Goal: Transaction & Acquisition: Book appointment/travel/reservation

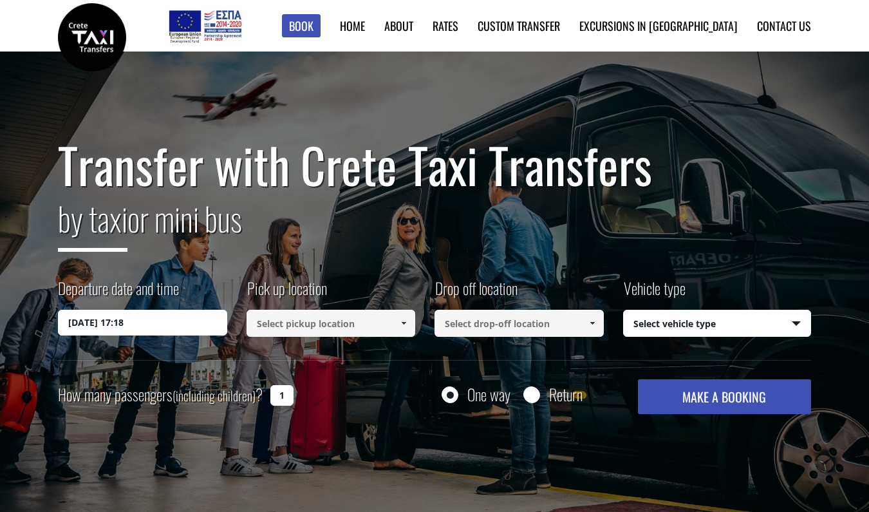
click at [173, 322] on input "02/09/2025 17:18" at bounding box center [142, 323] width 169 height 26
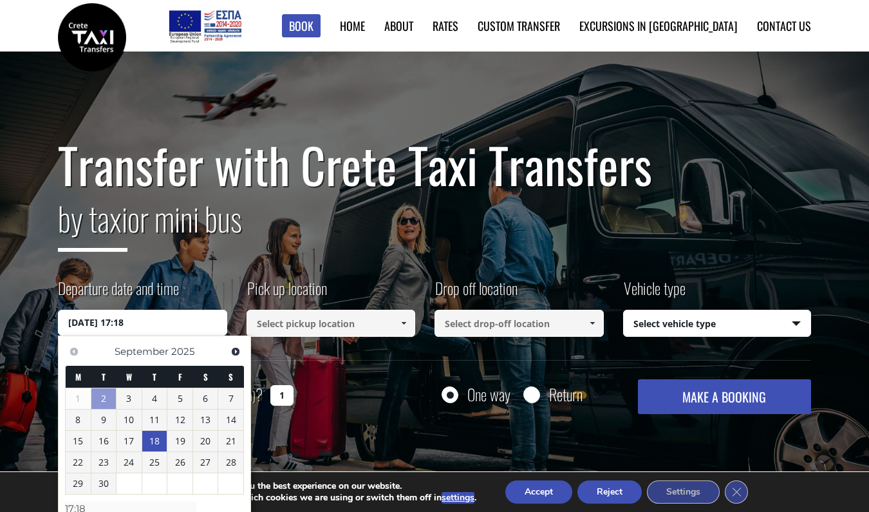
click at [153, 438] on link "18" at bounding box center [154, 441] width 25 height 21
type input "18/09/2025 00:00"
click at [342, 432] on div "Transfer with Crete Taxi Transfers by taxi or mini bus Departure date and time …" at bounding box center [434, 282] width 869 height 463
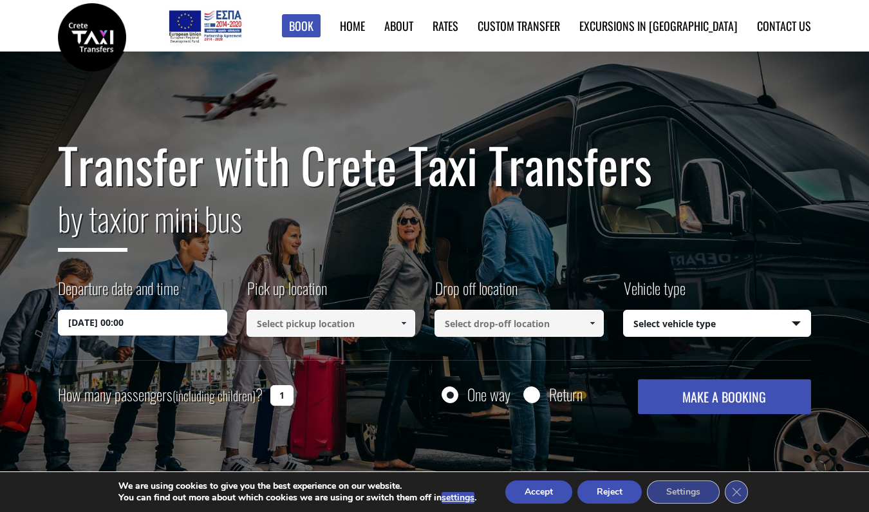
click at [403, 322] on span at bounding box center [403, 323] width 10 height 10
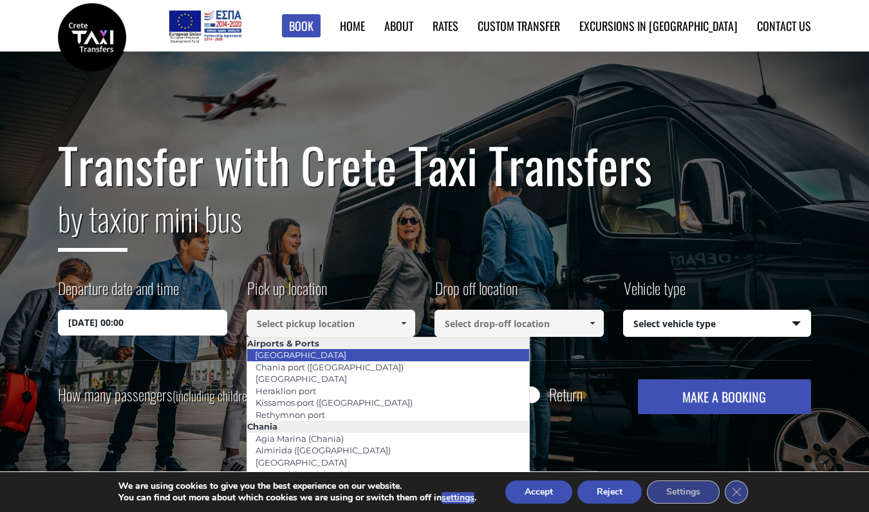
click at [304, 351] on link "Chania airport" at bounding box center [300, 355] width 108 height 18
type input "Chania airport"
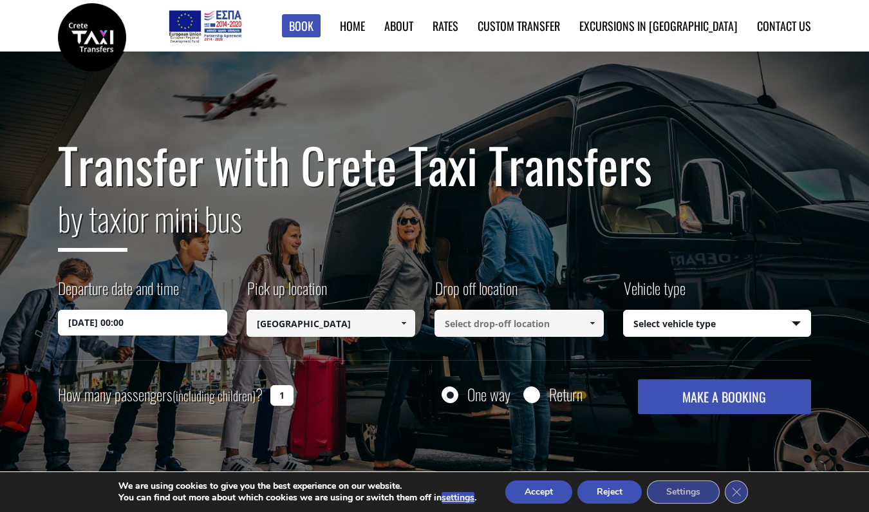
click at [592, 323] on span at bounding box center [592, 323] width 10 height 10
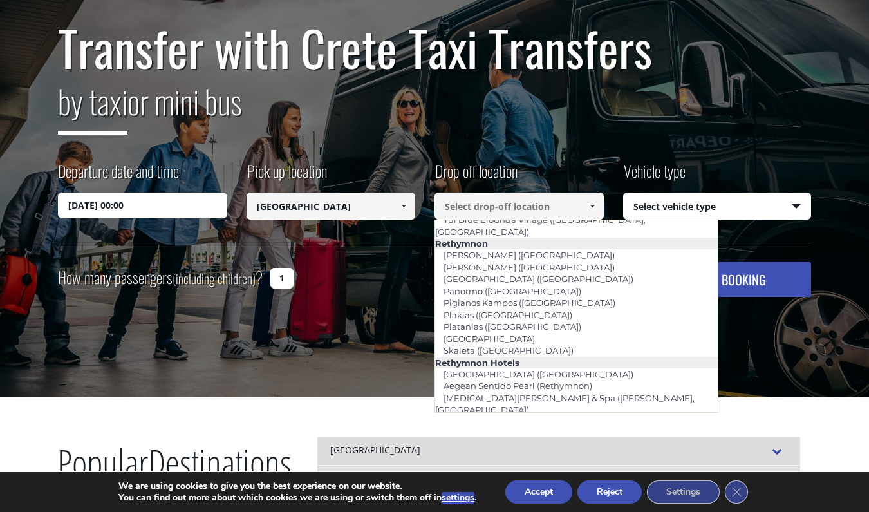
scroll to position [2133, 0]
type input "Grecotel Plaza (Rethymnon)"
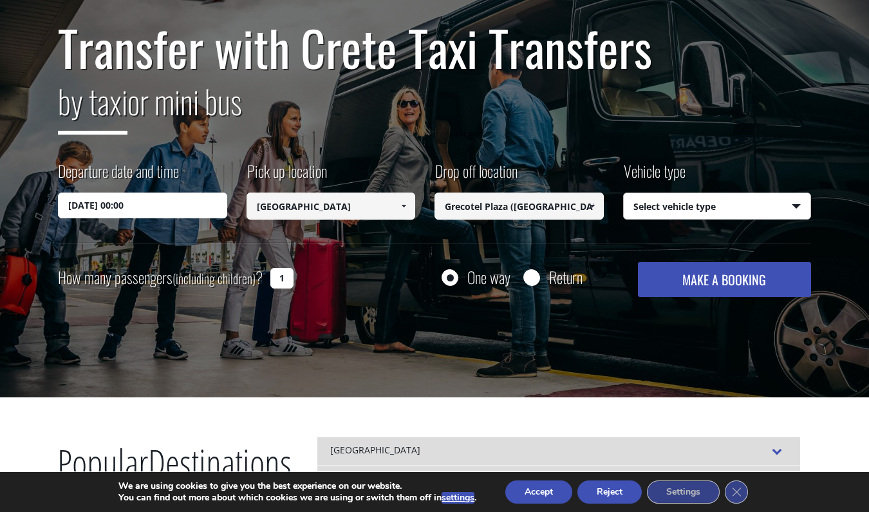
select select "540"
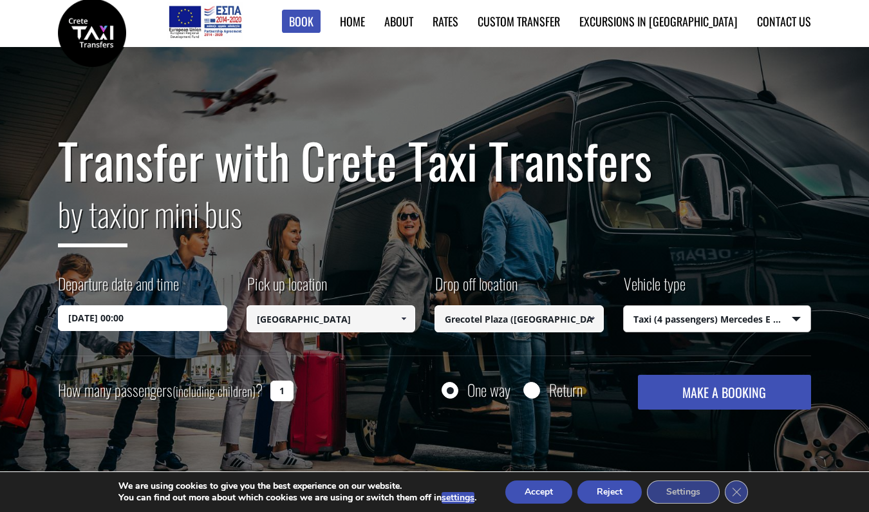
scroll to position [0, 0]
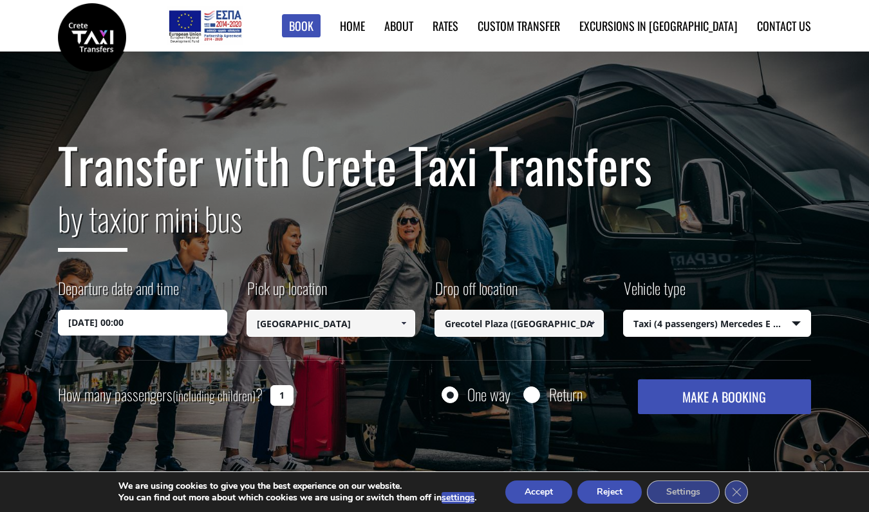
click at [689, 394] on button "MAKE A BOOKING" at bounding box center [724, 396] width 173 height 35
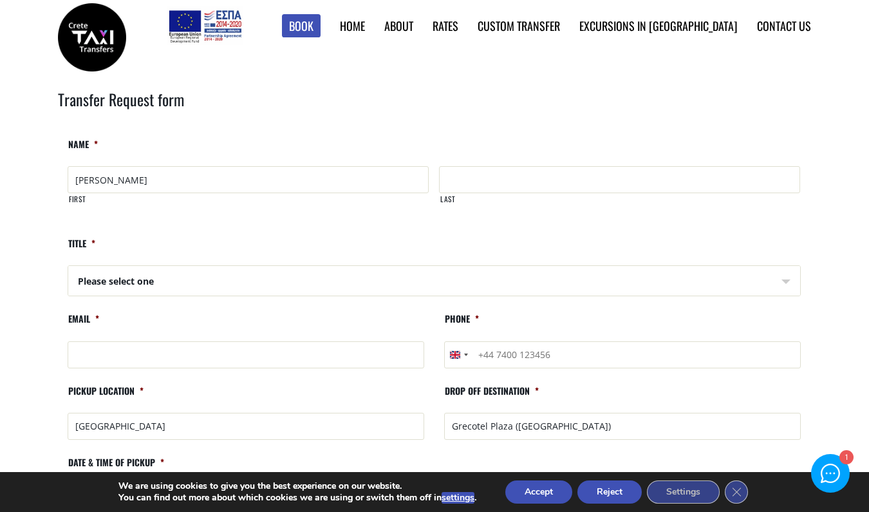
type input "[PERSON_NAME]"
type input "bell"
select select "Mr"
type input "charliebell75@hotmail.com"
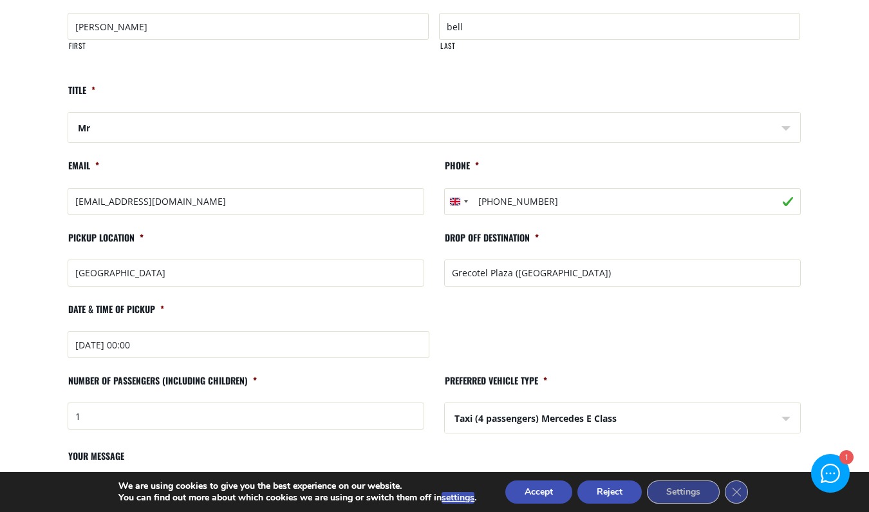
scroll to position [155, 0]
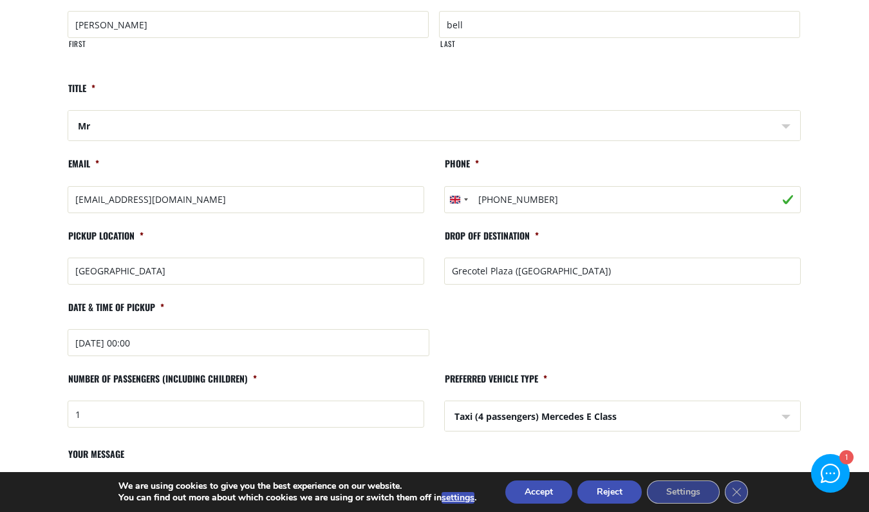
type input "+4407905381933"
click at [157, 341] on input "2025-09-18 00:00" at bounding box center [249, 342] width 362 height 27
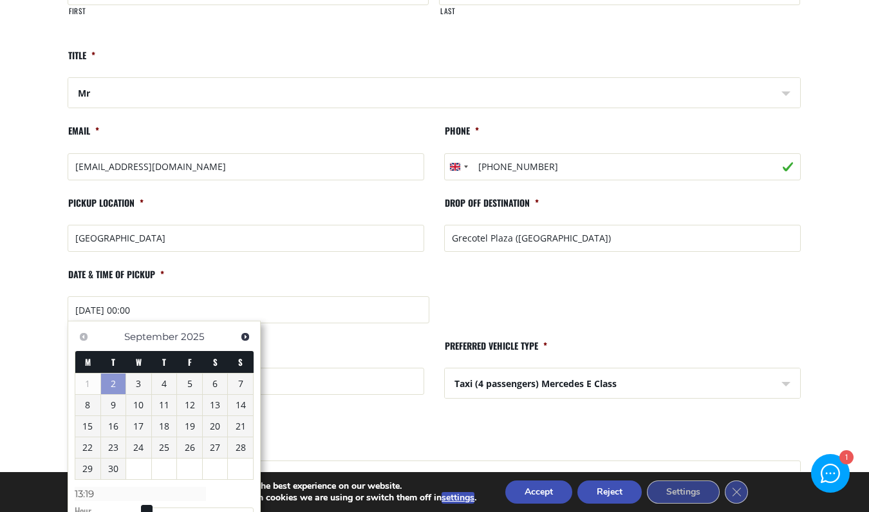
scroll to position [188, 0]
type input "2025-09-18 2359"
click at [293, 352] on li "Number of passengers (including children) * 1" at bounding box center [246, 370] width 376 height 61
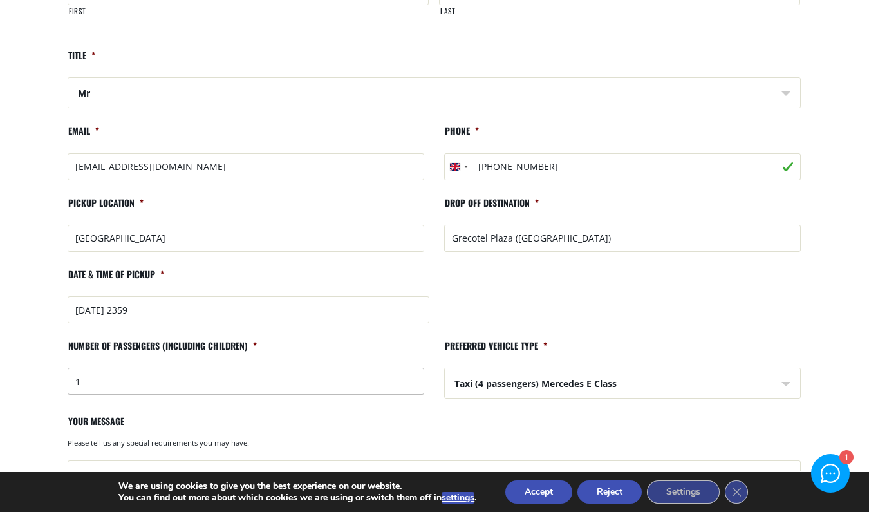
click at [100, 380] on input "1" at bounding box center [246, 380] width 357 height 27
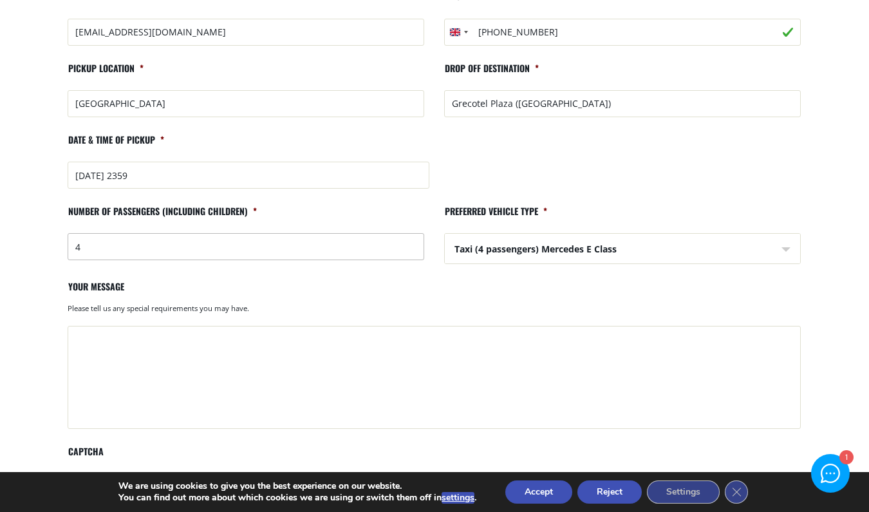
scroll to position [311, 0]
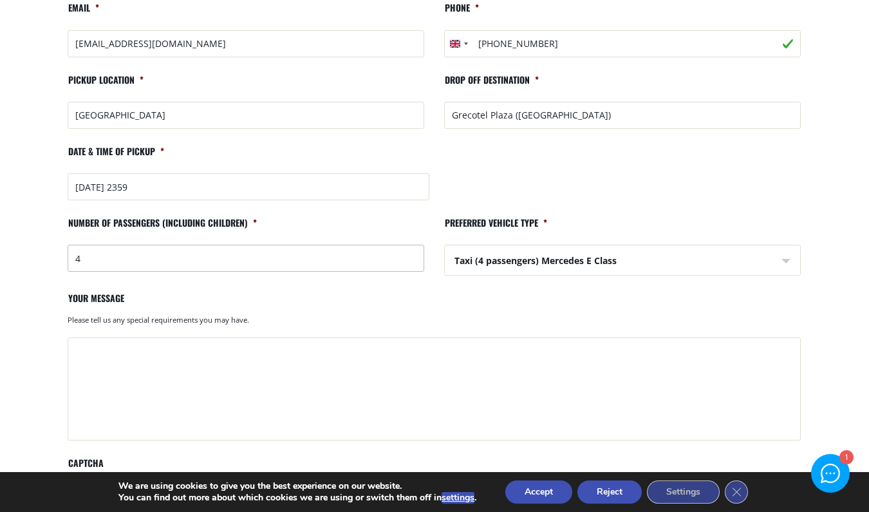
type input "4"
click at [146, 184] on input "2025-09-18 2359" at bounding box center [249, 186] width 362 height 27
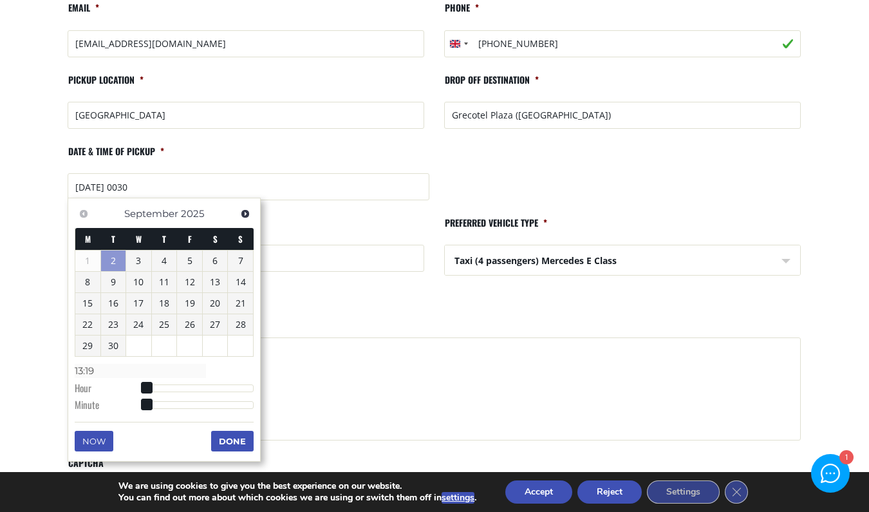
type input "02/09/2025 14:19"
type input "14:19"
click at [162, 384] on div at bounding box center [199, 388] width 107 height 8
click at [162, 383] on span at bounding box center [158, 388] width 12 height 12
type input "02/09/2025 15:19"
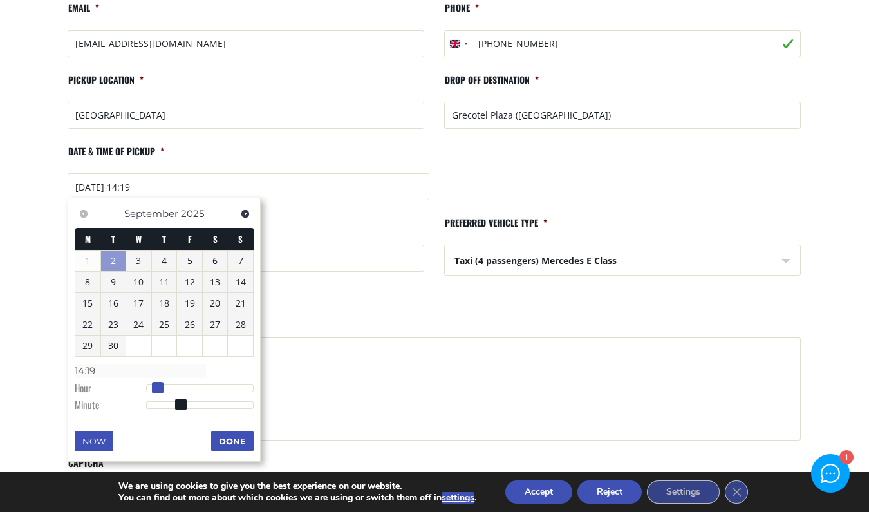
type input "15:19"
type input "02/09/2025 16:19"
type input "16:19"
type input "02/09/2025 17:19"
type input "17:19"
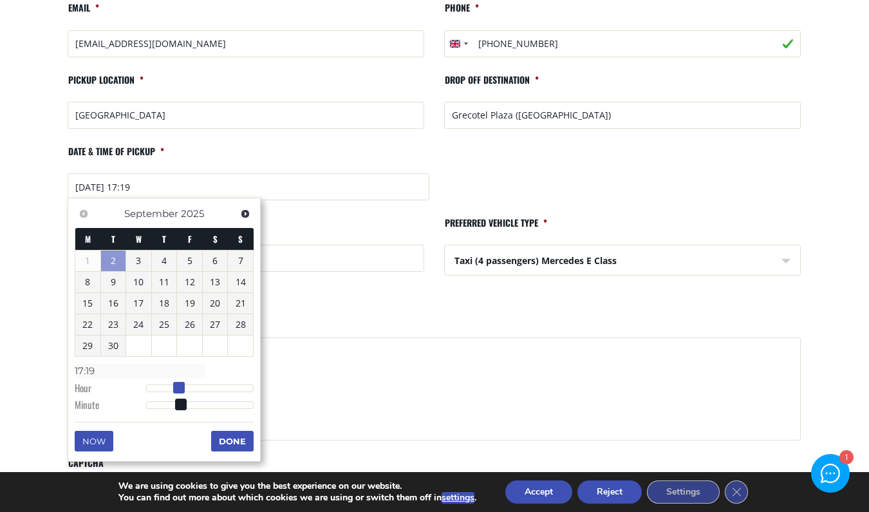
type input "02/09/2025 18:19"
type input "18:19"
type input "02/09/2025 19:19"
type input "19:19"
drag, startPoint x: 162, startPoint y: 383, endPoint x: 212, endPoint y: 380, distance: 49.6
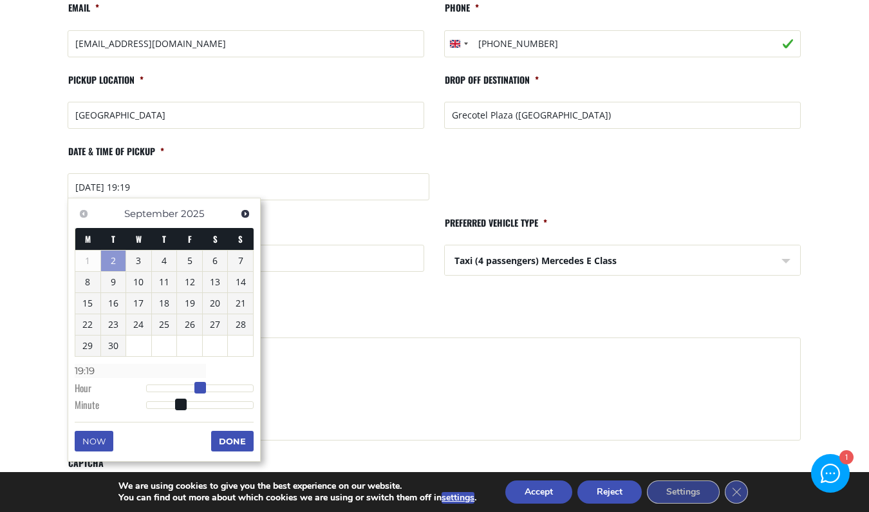
click at [206, 382] on span at bounding box center [200, 388] width 12 height 12
type input "02/09/2025 20:19"
type input "20:19"
type input "02/09/2025 21:19"
type input "21:19"
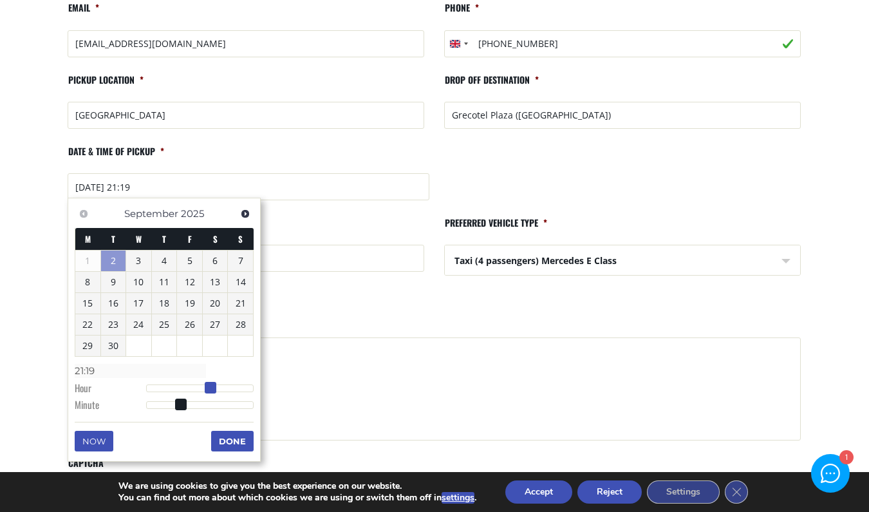
type input "02/09/2025 22:19"
type input "22:19"
type input "02/09/2025 23:19"
type input "23:19"
drag, startPoint x: 212, startPoint y: 380, endPoint x: 263, endPoint y: 382, distance: 51.5
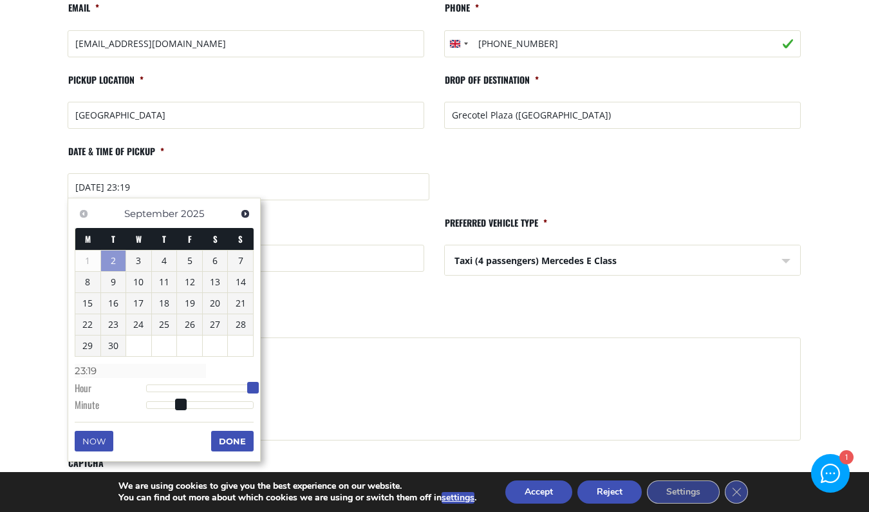
type input "02/09/2025 22:19"
type input "22:19"
type input "02/09/2025 21:19"
type input "21:19"
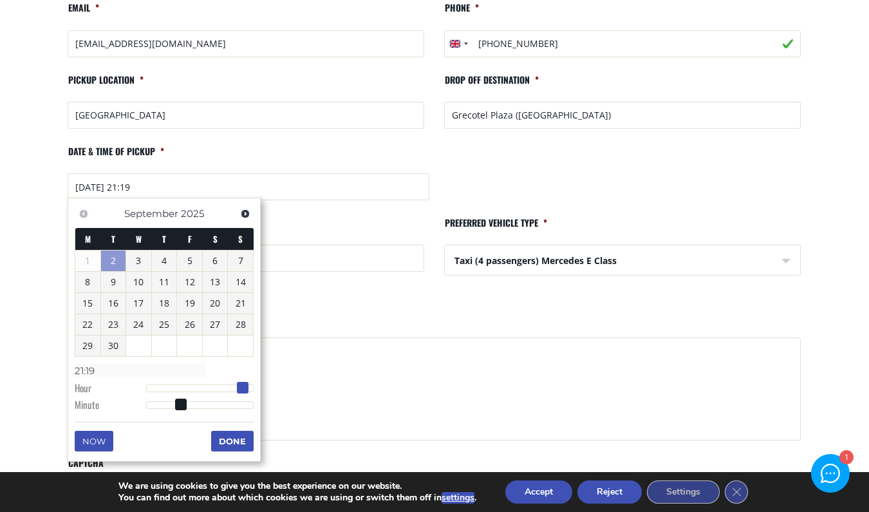
type input "02/09/2025 20:19"
type input "20:19"
type input "02/09/2025 18:19"
type input "18:19"
type input "02/09/2025 17:19"
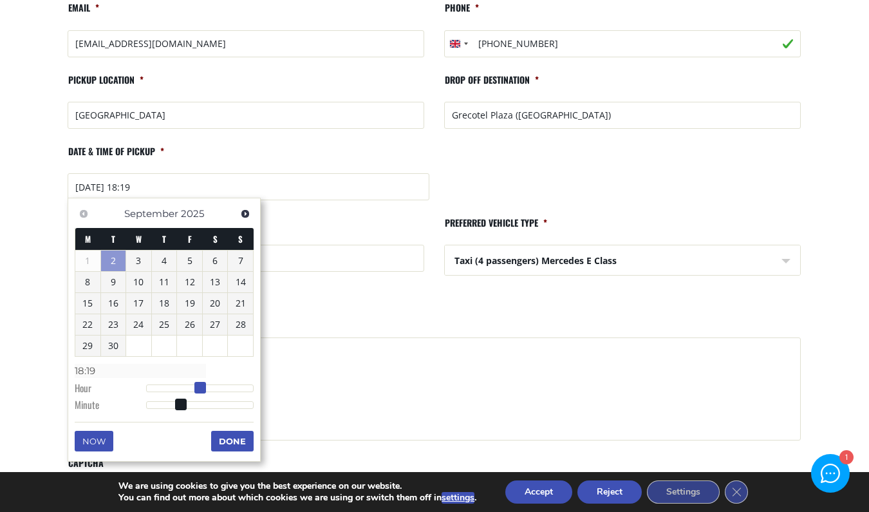
type input "17:19"
type input "02/09/2025 16:19"
type input "16:19"
type input "02/09/2025 15:19"
type input "15:19"
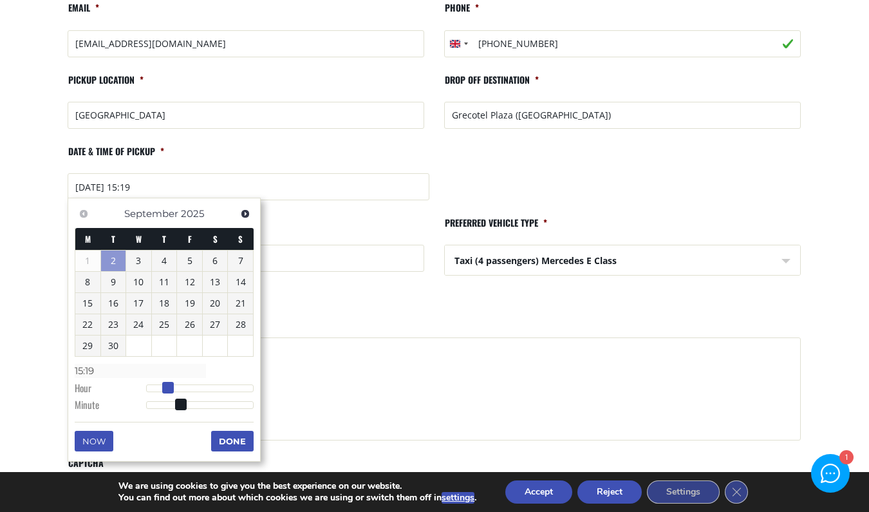
type input "02/09/2025 14:19"
type input "14:19"
type input "02/09/2025 13:19"
type input "13:19"
drag, startPoint x: 251, startPoint y: 384, endPoint x: 133, endPoint y: 384, distance: 118.4
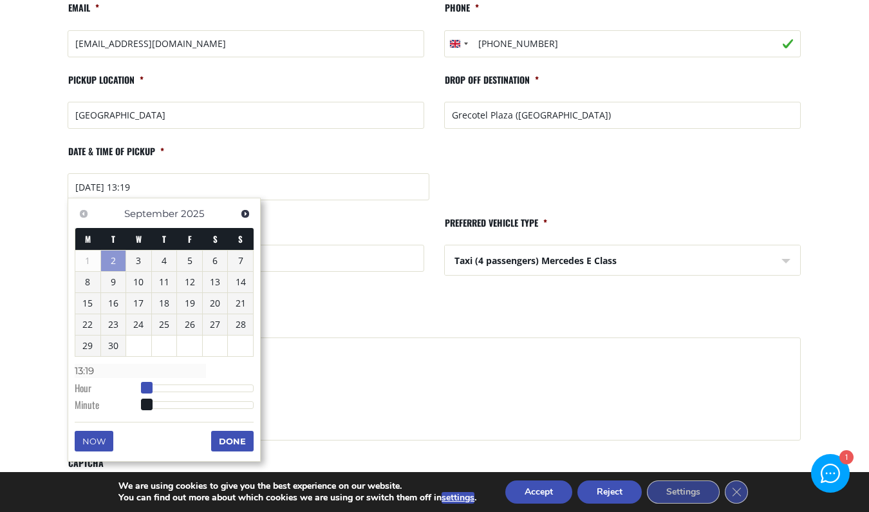
click at [133, 384] on dl "Time 13:19 Hour Minute Second Millisecond Microsecond Time Zone -1200 -1100 -10…" at bounding box center [164, 387] width 179 height 55
type input "02/09/2025 13:20"
type input "13:20"
type input "02/09/2025 13:21"
type input "13:21"
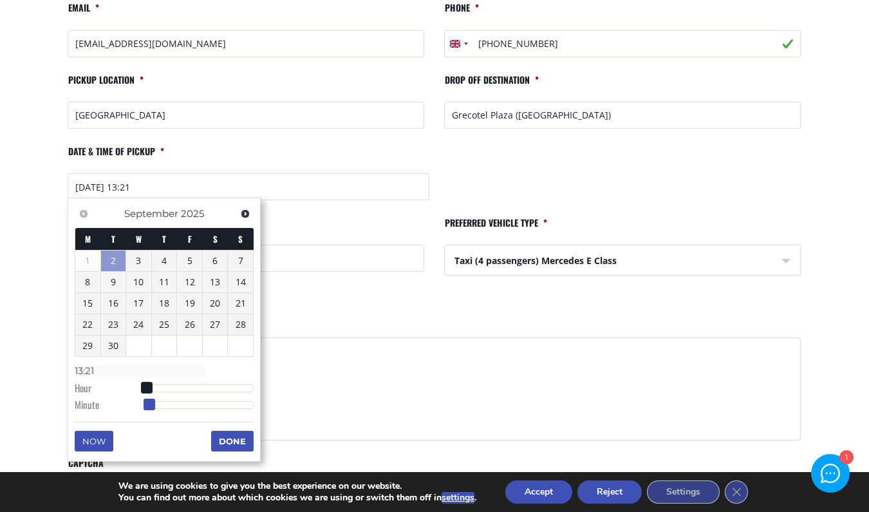
type input "02/09/2025 13:22"
type input "13:22"
type input "02/09/2025 13:23"
type input "13:23"
type input "02/09/2025 13:34"
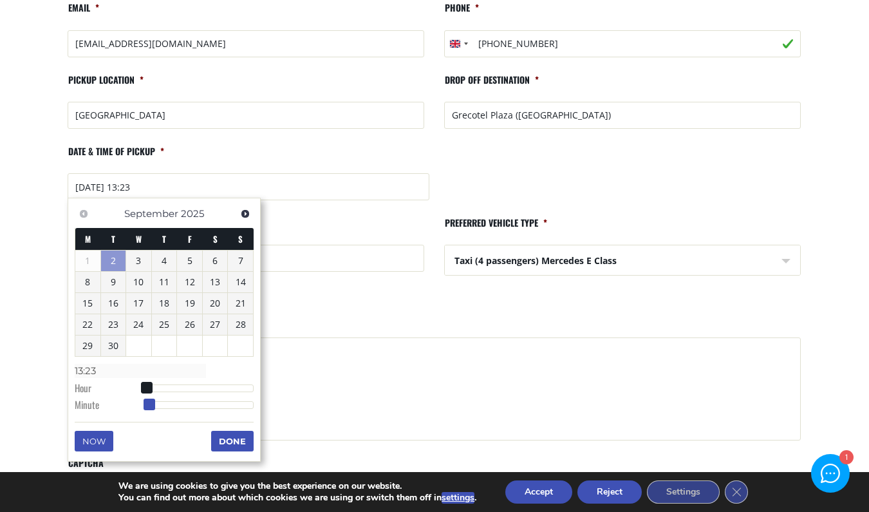
type input "13:34"
type input "02/09/2025 13:36"
type input "13:36"
type input "02/09/2025 13:41"
type input "13:41"
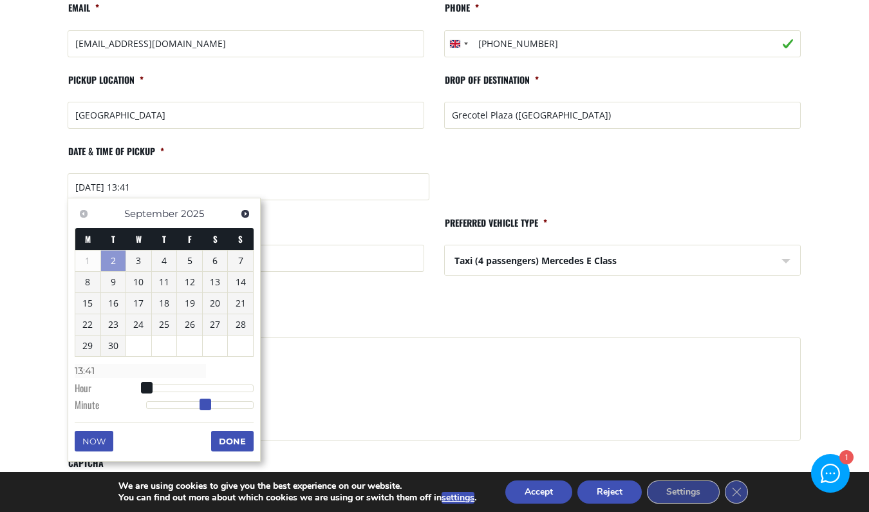
type input "02/09/2025 13:42"
type input "13:42"
type input "02/09/2025 13:51"
type input "13:51"
type input "02/09/2025 13:56"
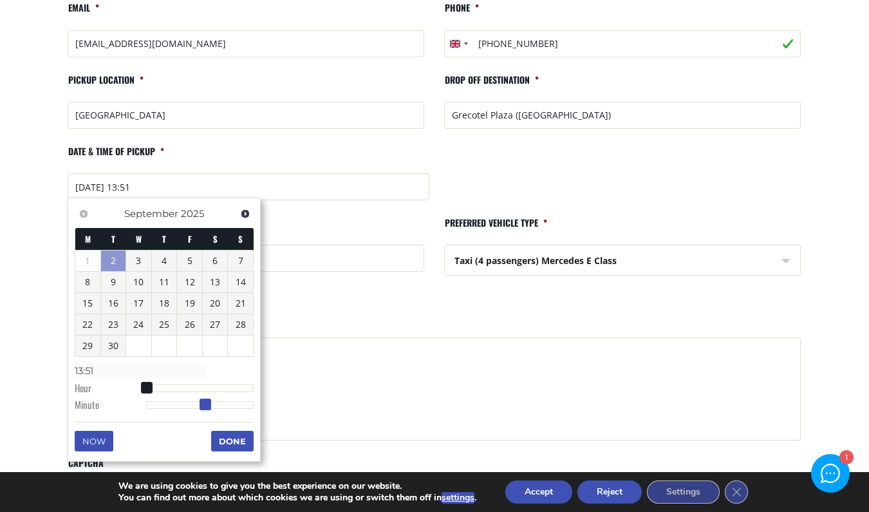
type input "13:56"
type input "02/09/2025 13:57"
type input "13:57"
type input "02/09/2025 13:59"
type input "13:59"
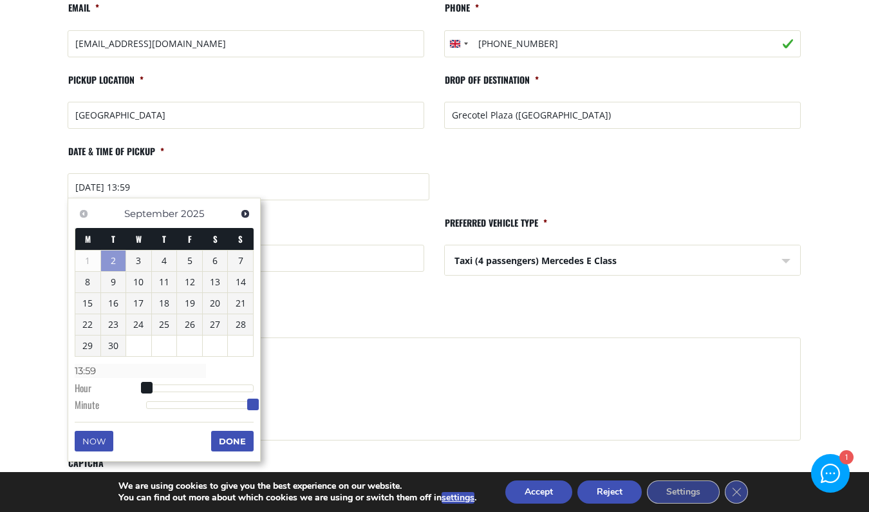
type input "02/09/2025 13:57"
type input "13:57"
type input "02/09/2025 13:50"
type input "13:50"
type input "02/09/2025 13:48"
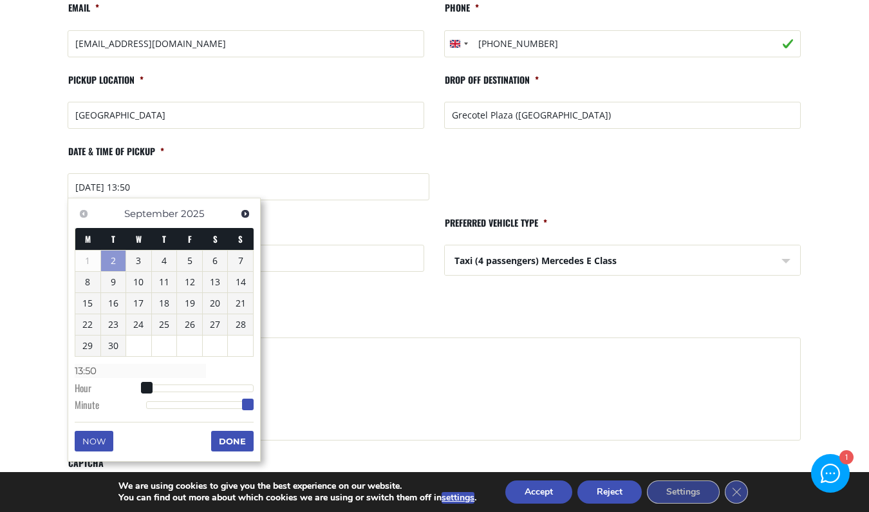
type input "13:48"
type input "02/09/2025 13:38"
type input "13:38"
type input "02/09/2025 13:29"
type input "13:29"
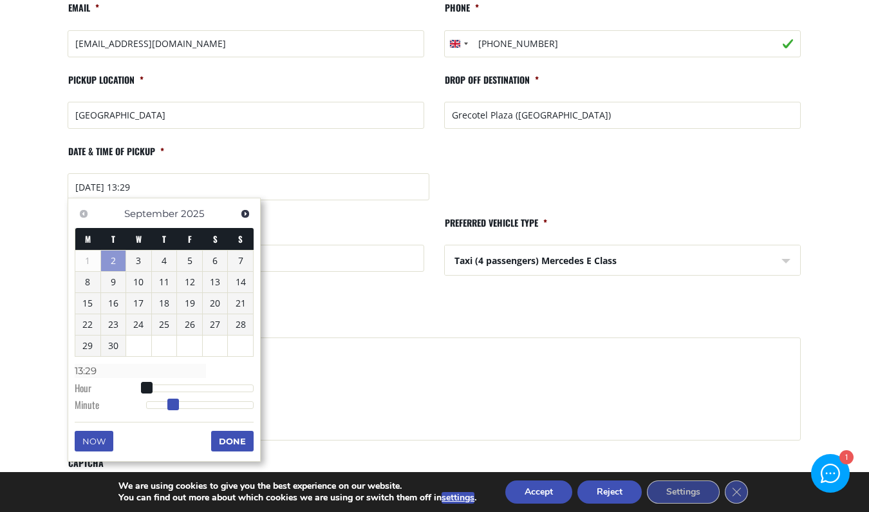
type input "02/09/2025 13:24"
type input "13:24"
type input "02/09/2025 13:19"
type input "13:19"
drag, startPoint x: 148, startPoint y: 399, endPoint x: 110, endPoint y: 400, distance: 38.0
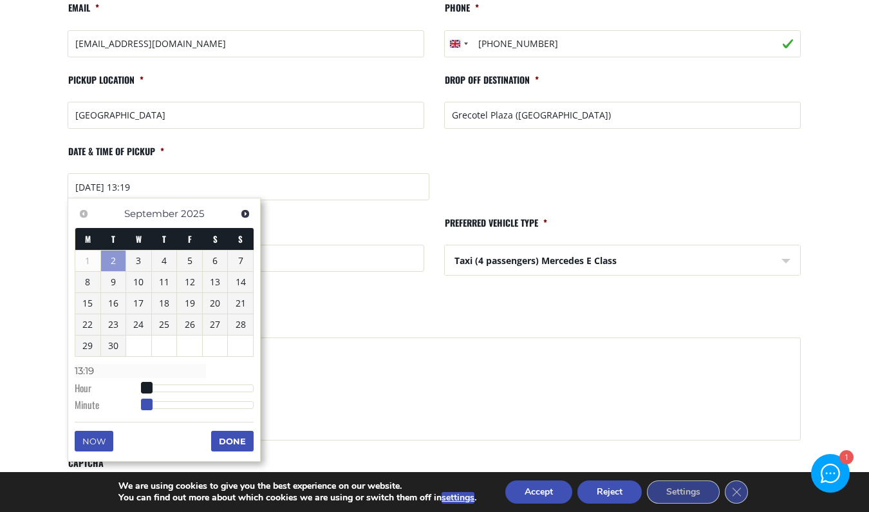
click at [110, 400] on dl "Time 13:19 Hour Minute Second Millisecond Microsecond Time Zone -1200 -1100 -10…" at bounding box center [164, 387] width 179 height 55
drag, startPoint x: 150, startPoint y: 380, endPoint x: 119, endPoint y: 379, distance: 30.9
click at [119, 379] on dl "Time 13:19 Hour Minute Second Millisecond Microsecond Time Zone -1200 -1100 -10…" at bounding box center [164, 387] width 179 height 55
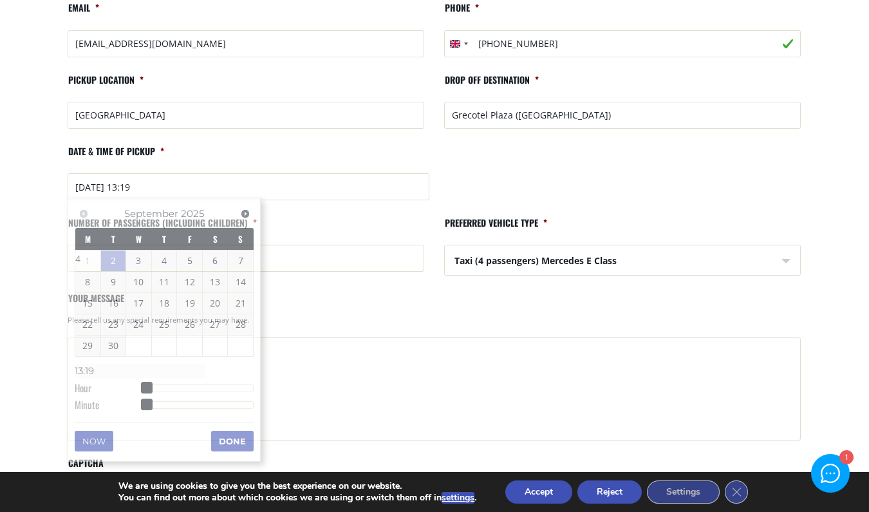
click at [436, 304] on li "Your message Please tell us any special requirements you may have." at bounding box center [434, 369] width 753 height 154
click at [87, 185] on input "02/09/2025 13:19" at bounding box center [249, 186] width 362 height 27
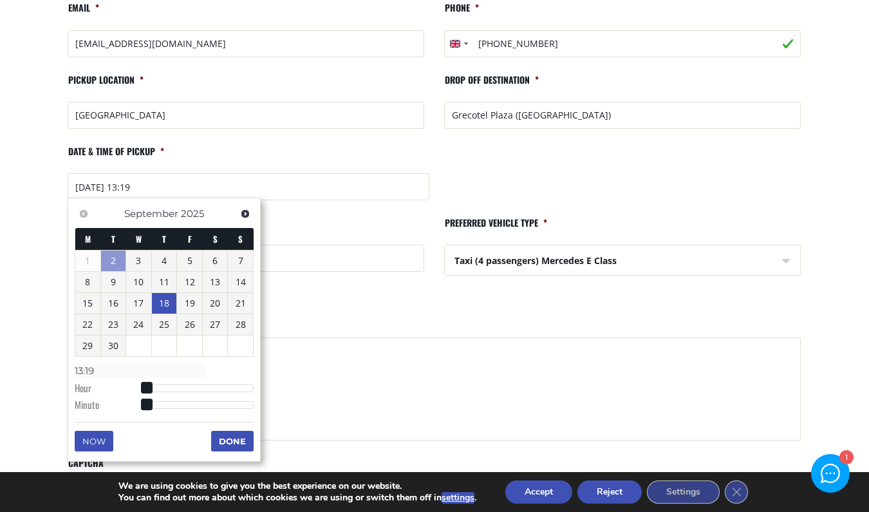
click at [169, 302] on link "18" at bounding box center [164, 303] width 25 height 21
click at [318, 226] on li "Number of passengers (including children) * 4" at bounding box center [246, 247] width 376 height 61
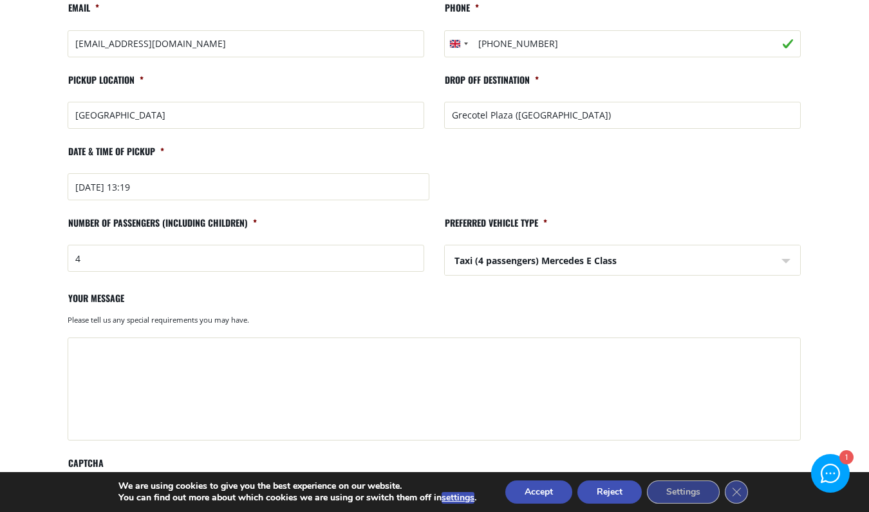
click at [152, 185] on input "18/09/2025 13:19" at bounding box center [249, 186] width 362 height 27
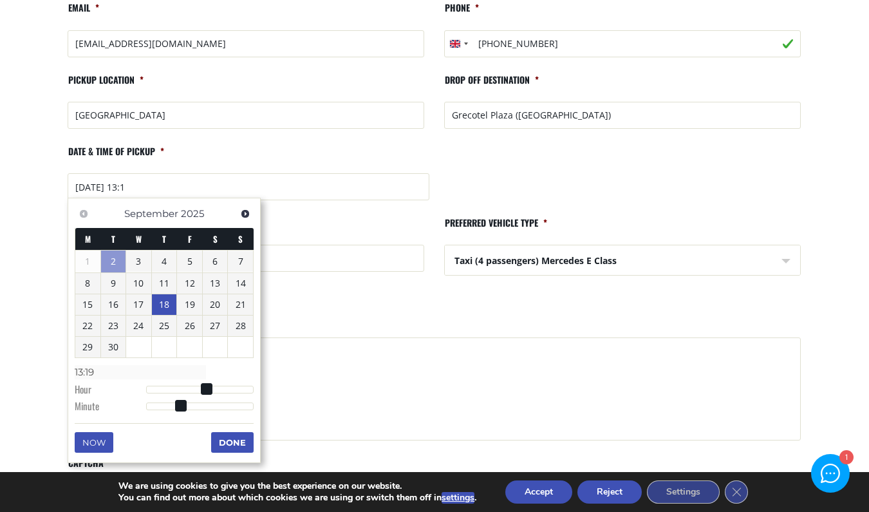
click at [142, 184] on input "18/09/2025 13:1" at bounding box center [249, 186] width 362 height 27
click at [138, 185] on input "18/09/2025 13:" at bounding box center [249, 186] width 362 height 27
type input "18/09/2025 11:19"
type input "11:19"
type input "18/09/2025 10:19"
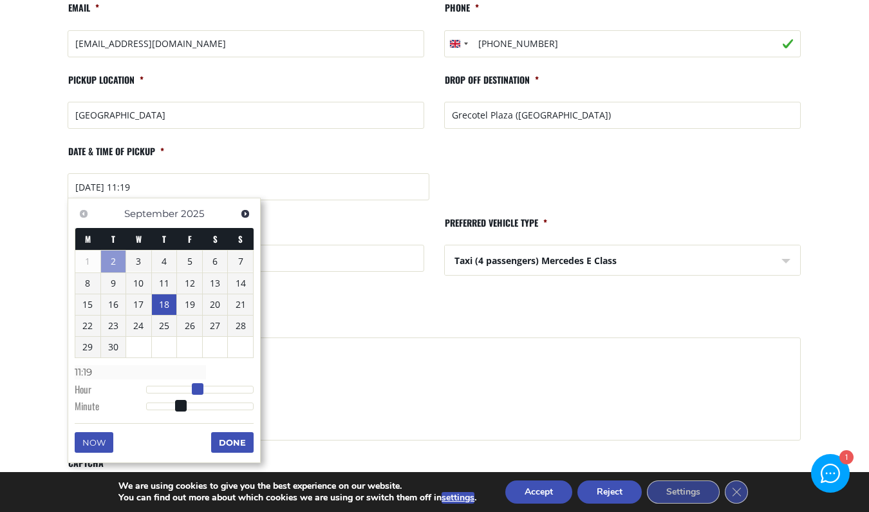
type input "10:19"
type input "18/09/2025 07:19"
type input "07:19"
type input "18/09/2025 05:19"
type input "05:19"
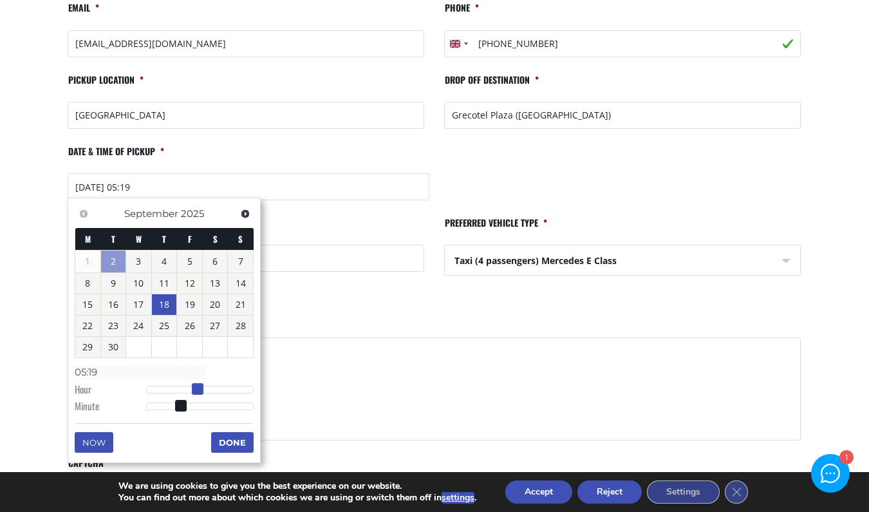
type input "18/09/2025 00:19"
type input "00:19"
drag, startPoint x: 205, startPoint y: 389, endPoint x: 109, endPoint y: 400, distance: 95.9
click at [109, 400] on dl "Time 00:19 Hour Minute Second Millisecond Microsecond Time Zone -1200 -1100 -10…" at bounding box center [164, 388] width 179 height 55
type input "18/09/2025 00:20"
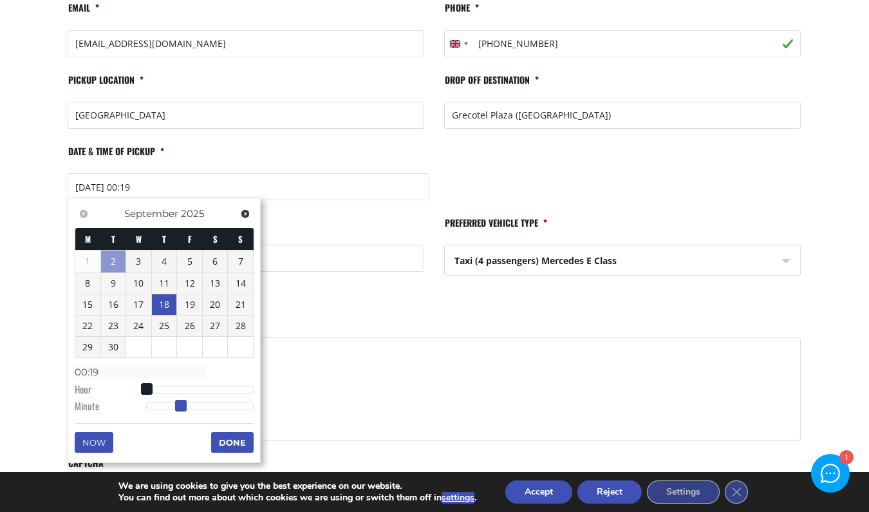
type input "00:20"
type input "18/09/2025 00:21"
type input "00:21"
type input "18/09/2025 00:22"
type input "00:22"
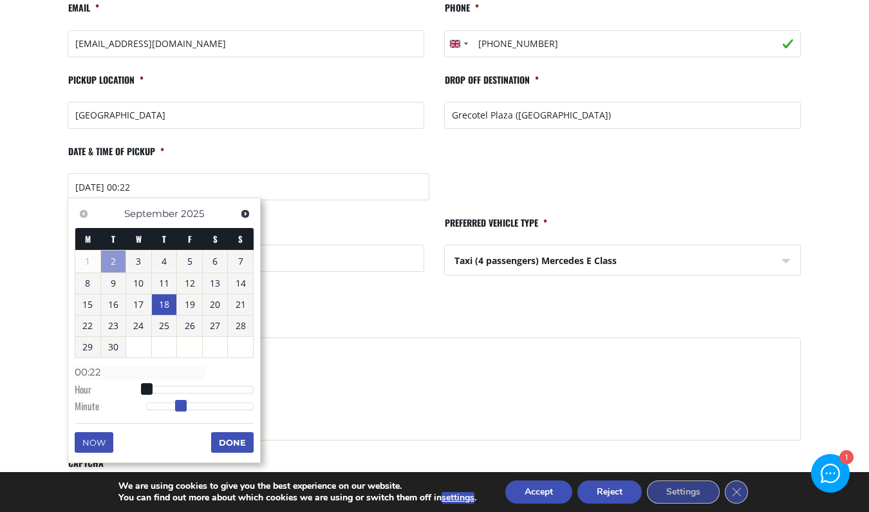
type input "18/09/2025 00:24"
type input "00:24"
type input "18/09/2025 00:25"
type input "00:25"
type input "18/09/2025 00:26"
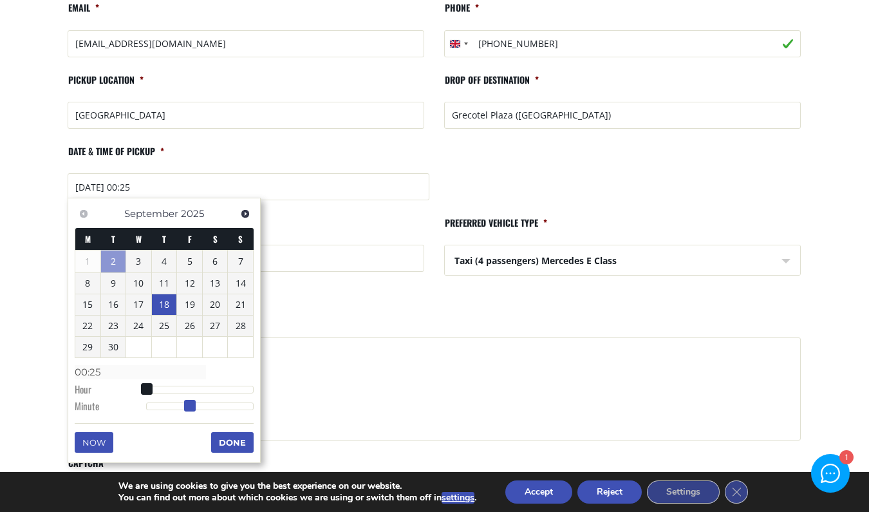
type input "00:26"
type input "18/09/2025 00:27"
type input "00:27"
type input "18/09/2025 00:28"
type input "00:28"
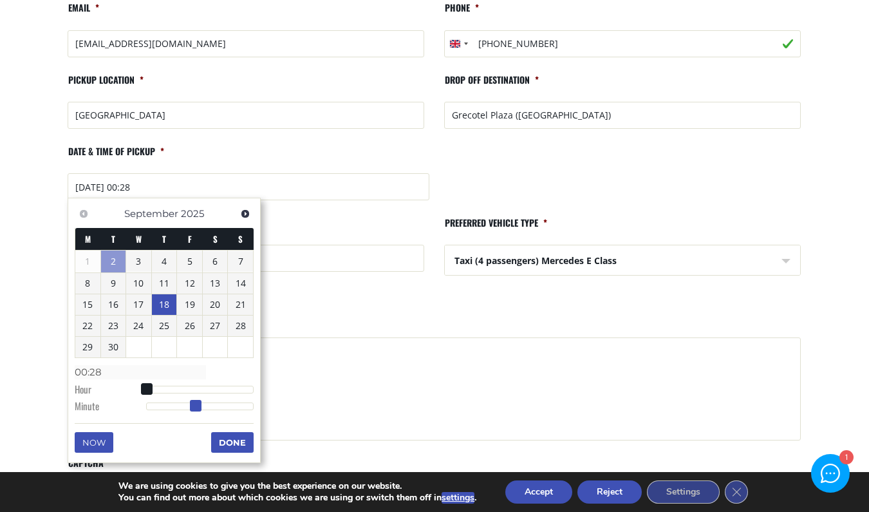
type input "18/09/2025 00:29"
type input "00:29"
type input "18/09/2025 00:30"
type input "00:30"
drag, startPoint x: 176, startPoint y: 402, endPoint x: 196, endPoint y: 402, distance: 19.3
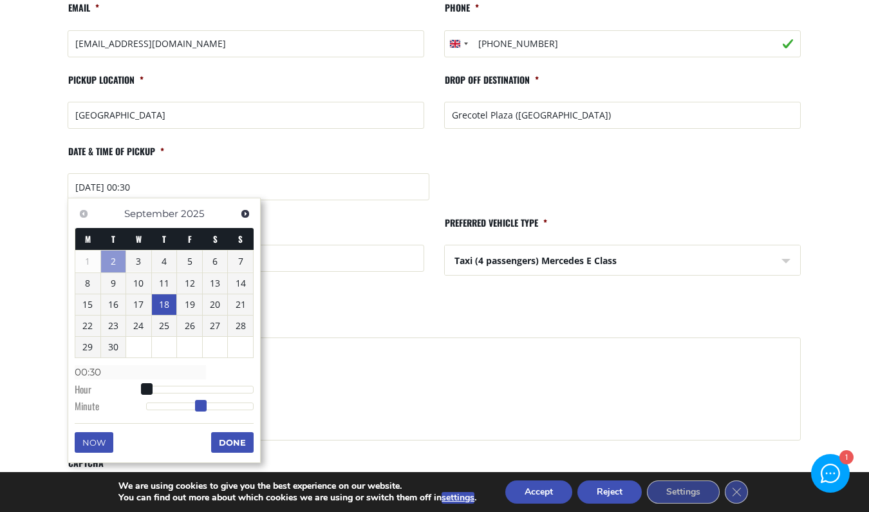
click at [196, 402] on span at bounding box center [201, 406] width 12 height 12
click at [230, 439] on button "Done" at bounding box center [232, 442] width 42 height 21
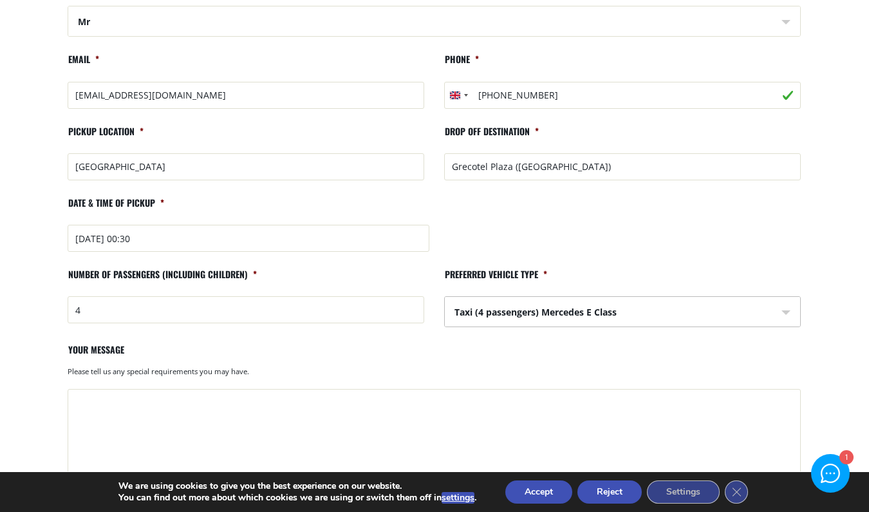
scroll to position [260, 0]
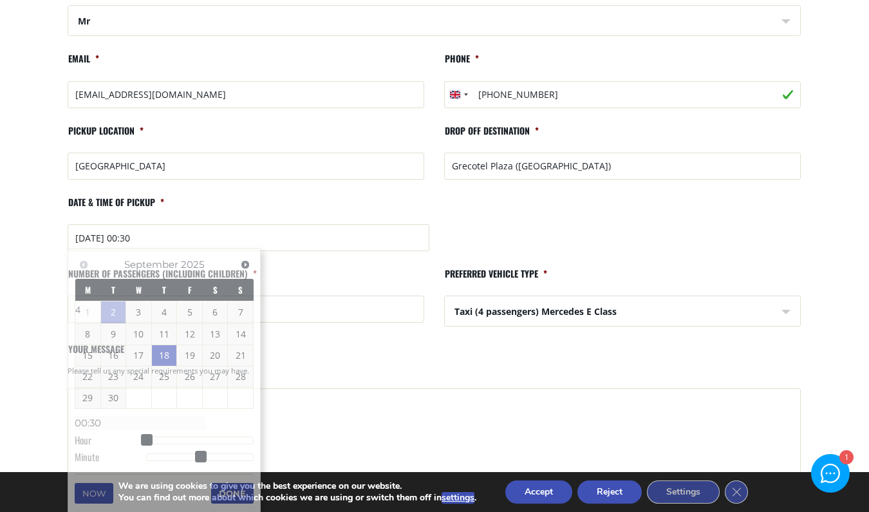
click at [151, 237] on input "18/09/2025 00:30" at bounding box center [249, 237] width 362 height 27
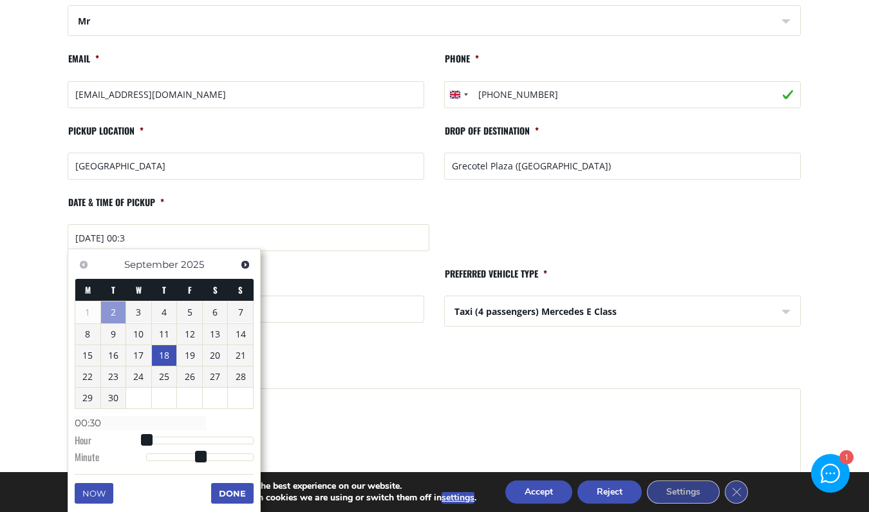
click at [227, 199] on li "Date & time of pickup * 18/09/2025 00:3" at bounding box center [434, 226] width 753 height 61
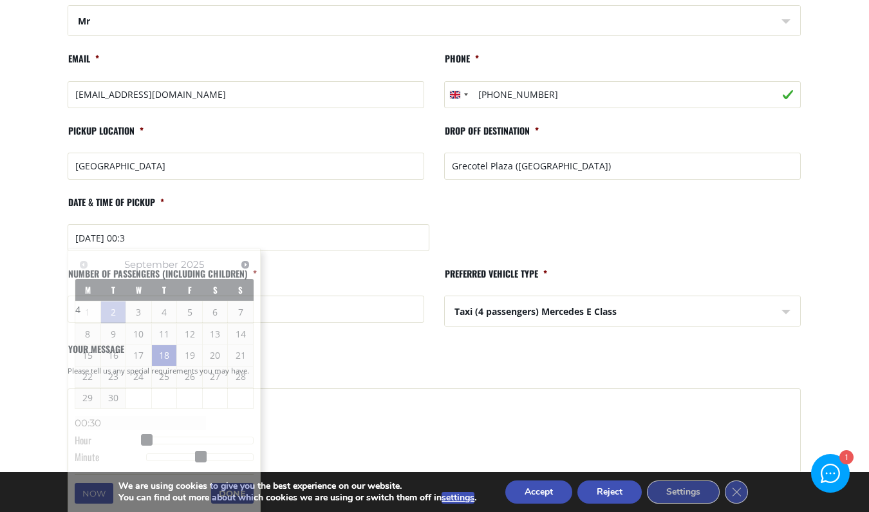
click at [147, 236] on input "18/09/2025 00:3" at bounding box center [249, 237] width 362 height 27
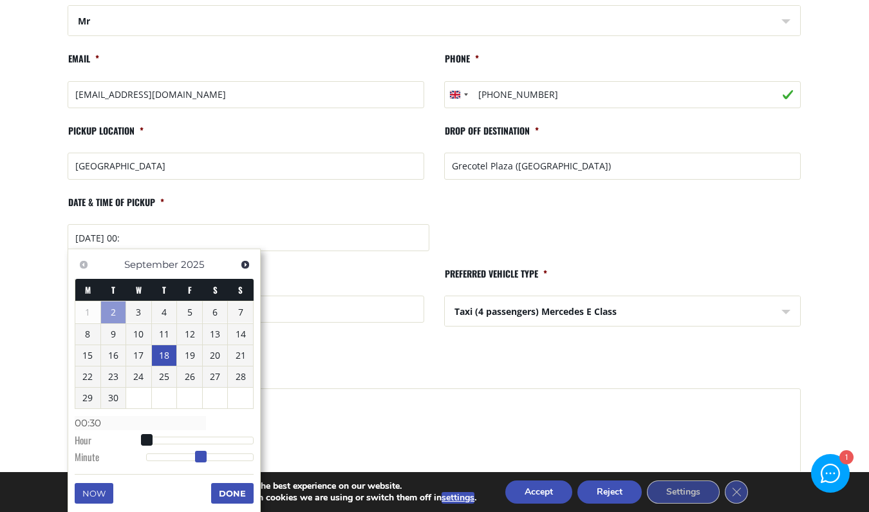
type input "18/09/2025 00:31"
type input "00:31"
type input "18/09/2025 00:32"
type input "00:32"
type input "18/09/2025 00:33"
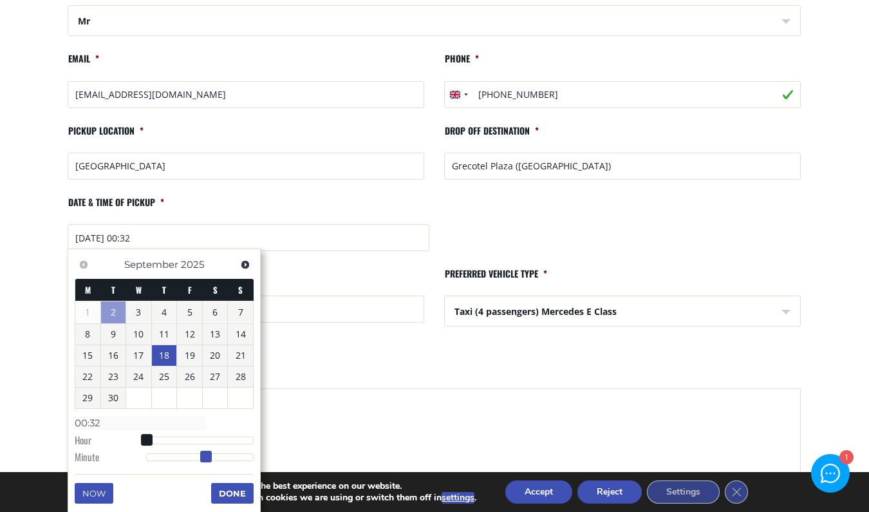
type input "00:33"
type input "18/09/2025 00:34"
type input "00:34"
type input "18/09/2025 00:36"
type input "00:36"
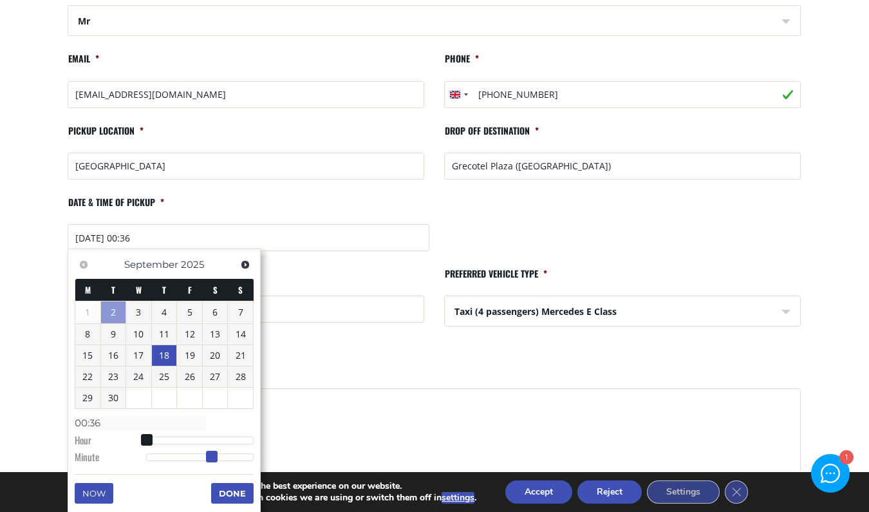
type input "18/09/2025 00:37"
type input "00:37"
type input "18/09/2025 00:38"
type input "00:38"
type input "18/09/2025 00:39"
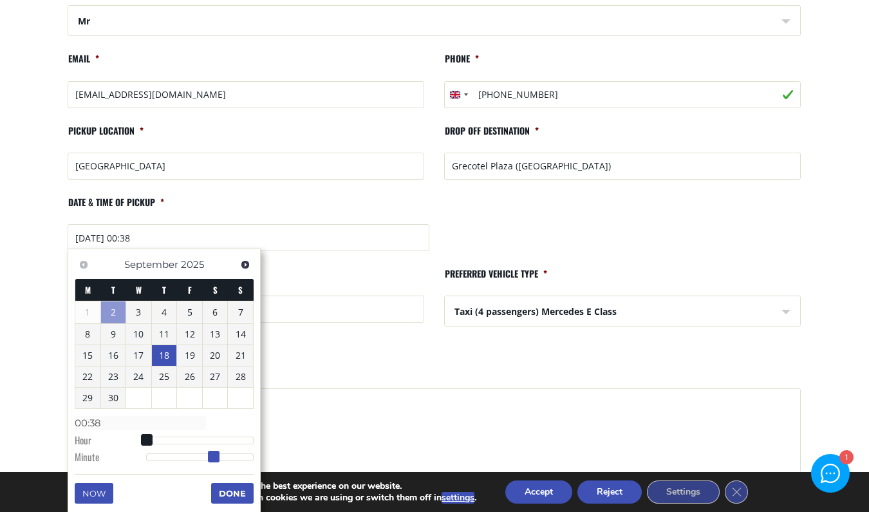
type input "00:39"
type input "18/09/2025 00:40"
type input "00:40"
type input "18/09/2025 00:41"
type input "00:41"
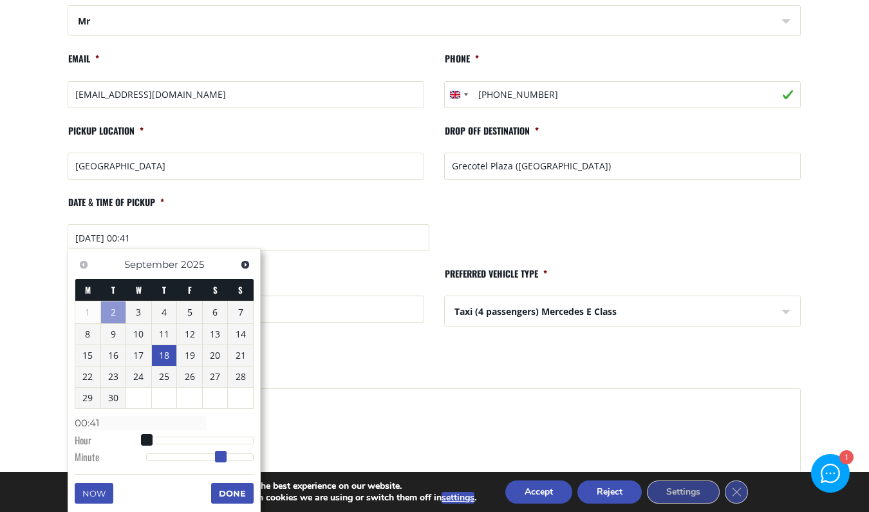
type input "18/09/2025 00:42"
type input "00:42"
type input "18/09/2025 00:43"
type input "00:43"
type input "18/09/2025 00:44"
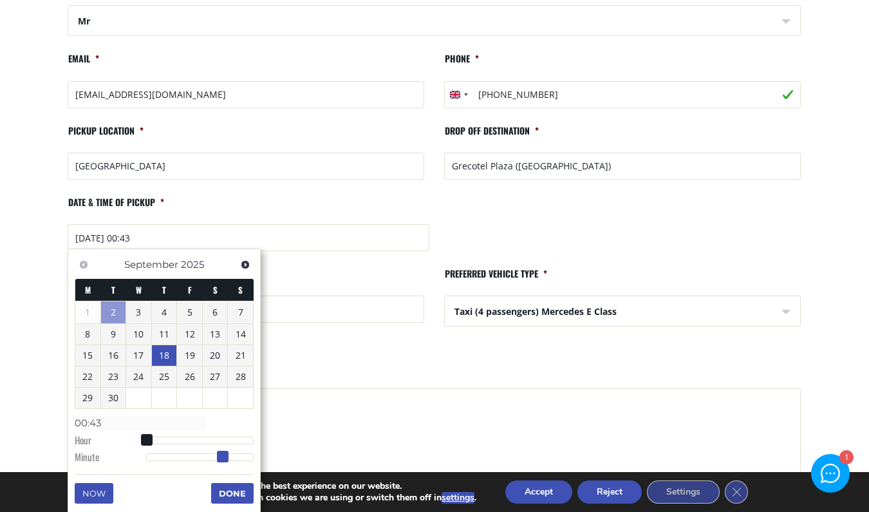
type input "00:44"
type input "18/09/2025 00:45"
type input "00:45"
type input "18/09/2025 00:46"
type input "00:46"
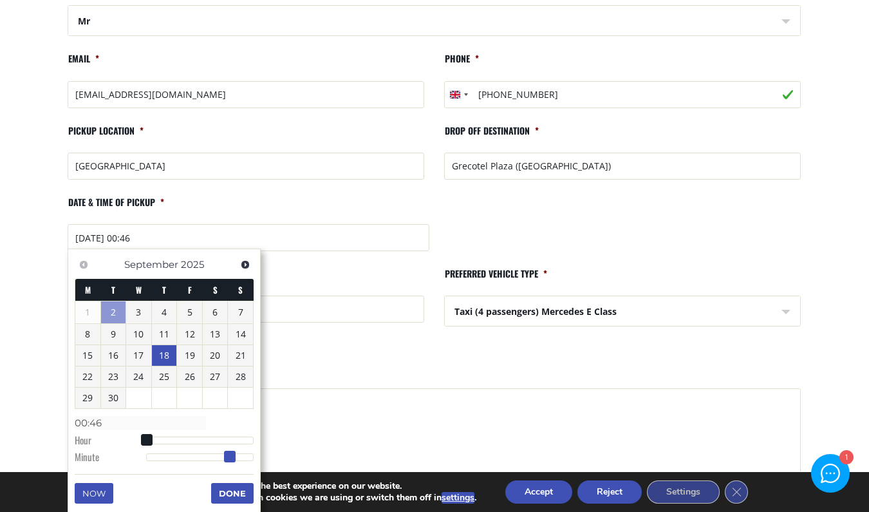
type input "18/09/2025 00:45"
type input "00:45"
type input "18/09/2025 00:44"
type input "00:44"
type input "18/09/2025 00:42"
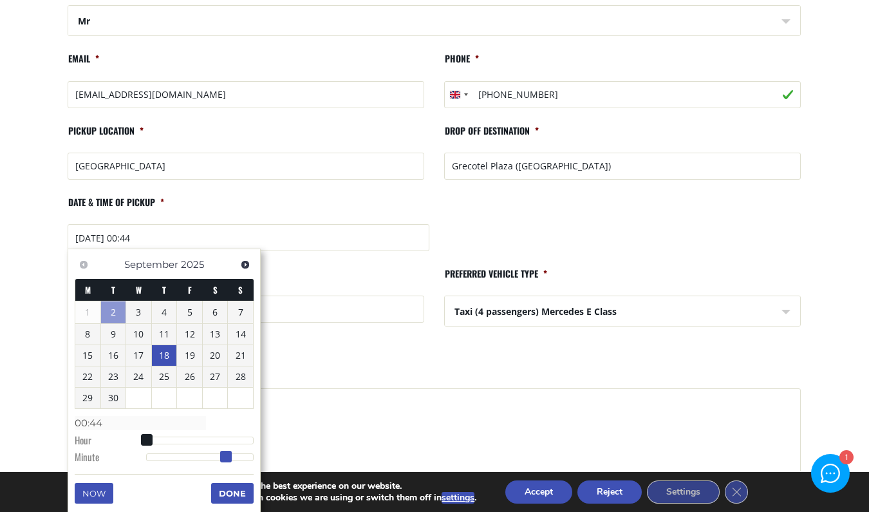
type input "00:42"
type input "18/09/2025 00:43"
type input "00:43"
type input "18/09/2025 00:44"
type input "00:44"
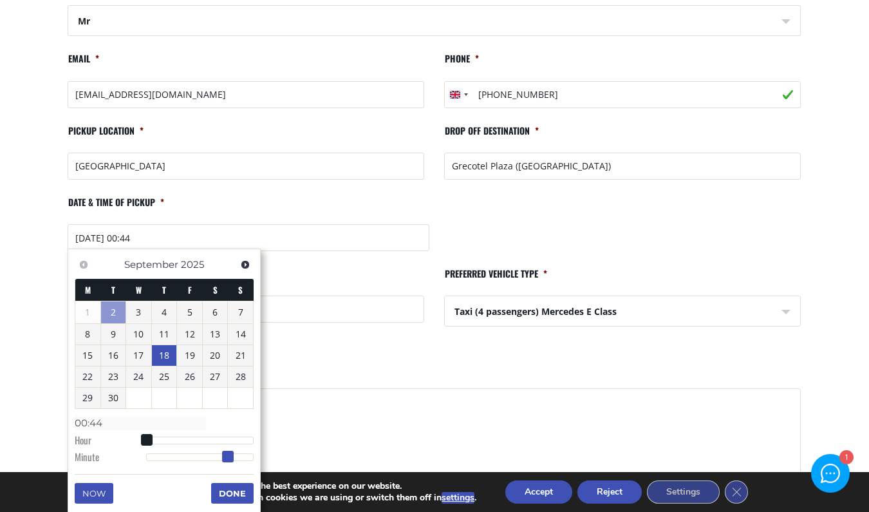
type input "18/09/2025 00:45"
type input "00:45"
drag, startPoint x: 199, startPoint y: 458, endPoint x: 226, endPoint y: 459, distance: 27.1
click at [226, 459] on dl "Time 00:45 Hour Minute Second Millisecond Microsecond Time Zone -1200 -1100 -10…" at bounding box center [164, 439] width 179 height 55
click at [227, 490] on button "Done" at bounding box center [232, 493] width 42 height 21
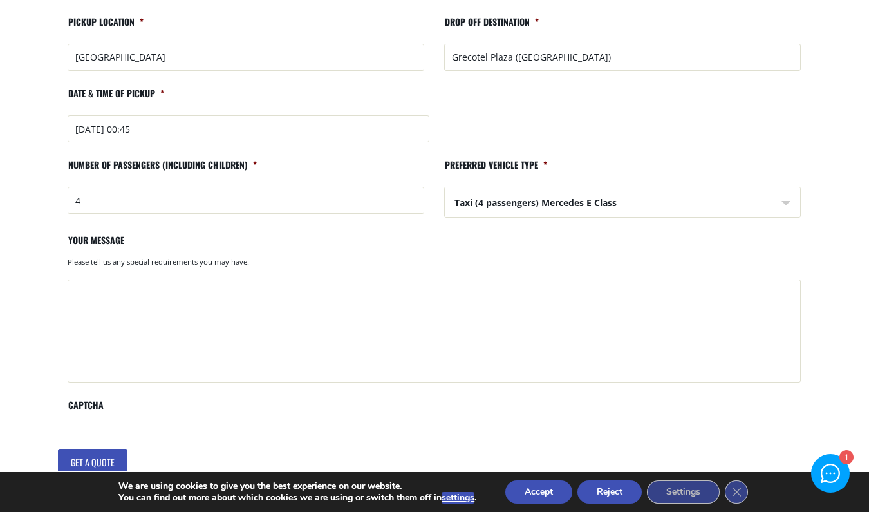
scroll to position [402, 0]
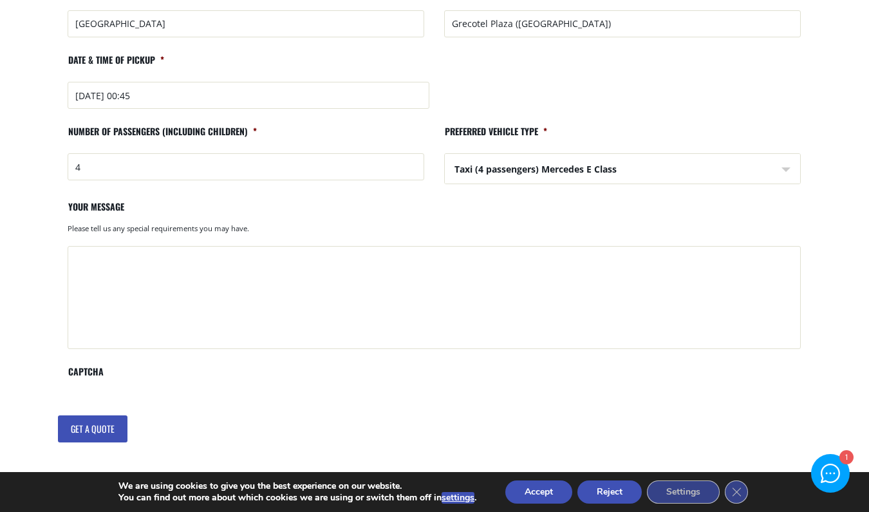
click at [86, 91] on input "18/09/2025 00:45" at bounding box center [249, 95] width 362 height 27
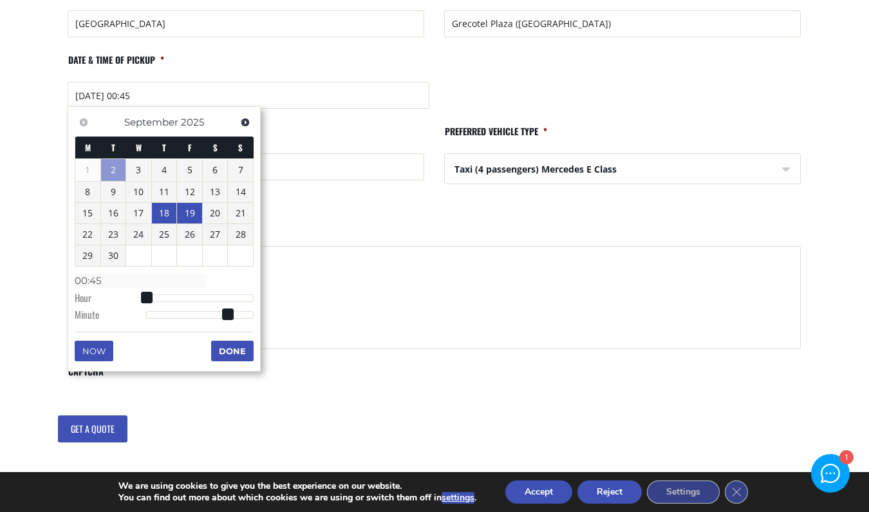
click at [189, 211] on link "19" at bounding box center [189, 213] width 25 height 21
type input "19/09/2025 00:45"
click at [232, 346] on button "Done" at bounding box center [232, 350] width 42 height 21
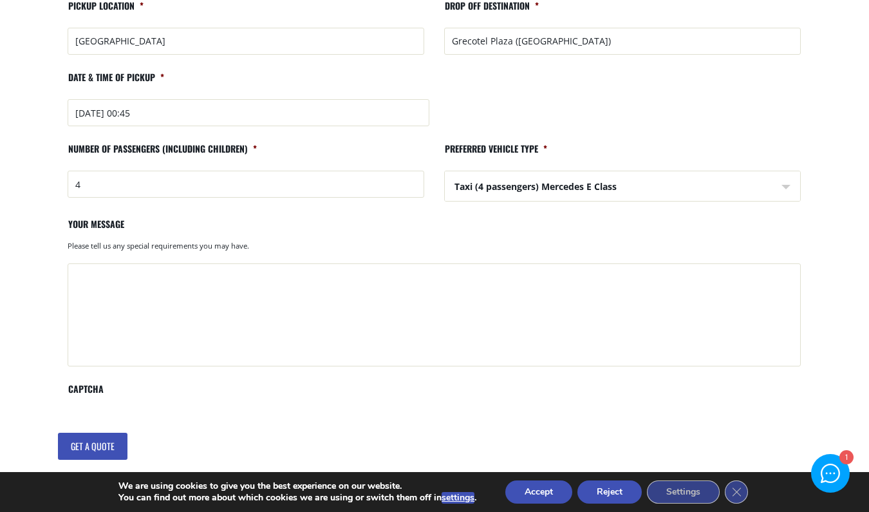
scroll to position [385, 0]
click at [96, 443] on input "Get a quote" at bounding box center [93, 445] width 70 height 27
